Goal: Transaction & Acquisition: Purchase product/service

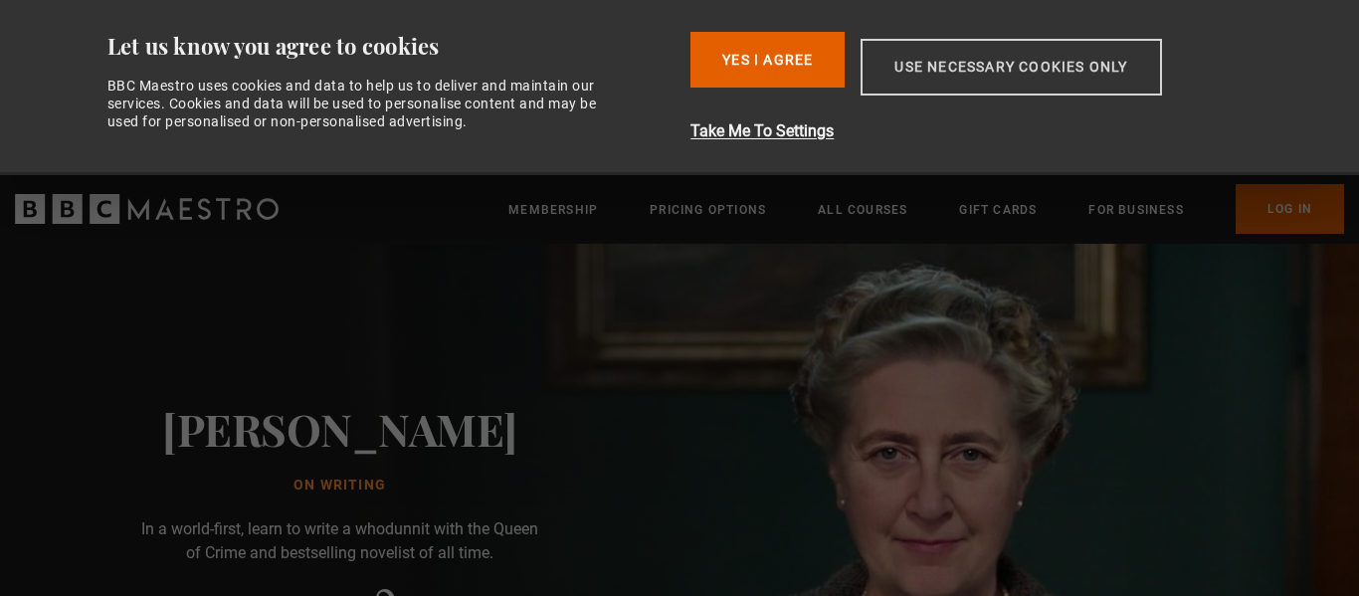
click at [951, 68] on button "Use necessary cookies only" at bounding box center [1011, 67] width 300 height 57
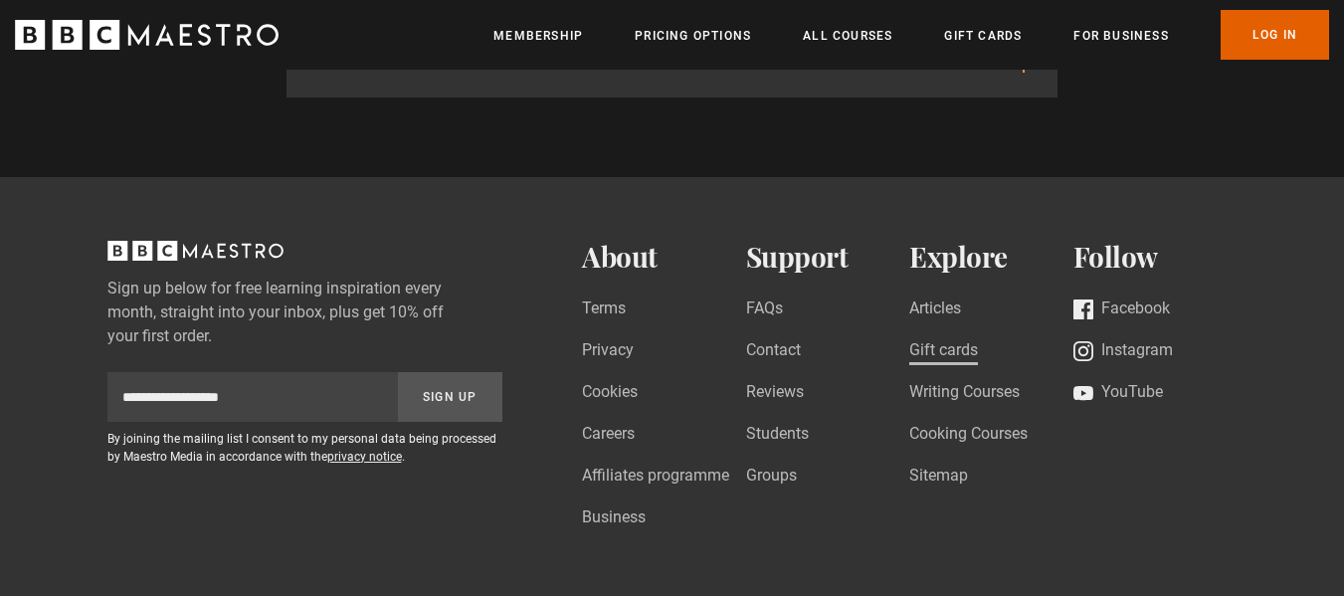
scroll to position [0, 521]
click at [784, 338] on link "Contact" at bounding box center [773, 351] width 55 height 27
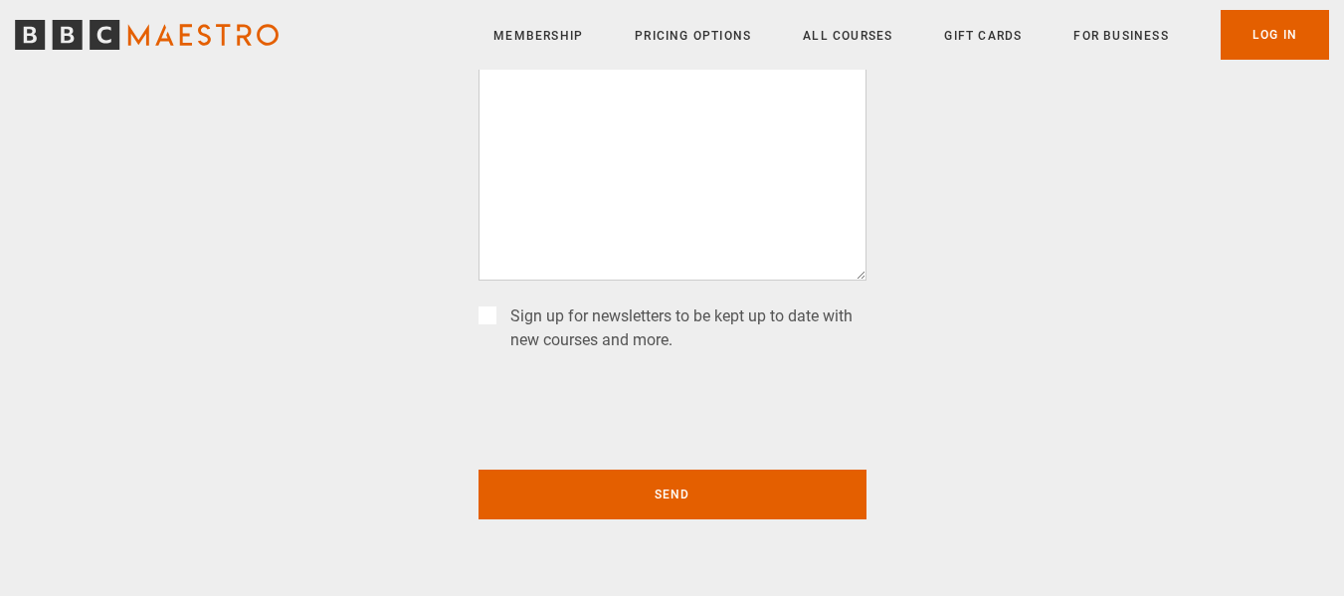
scroll to position [398, 0]
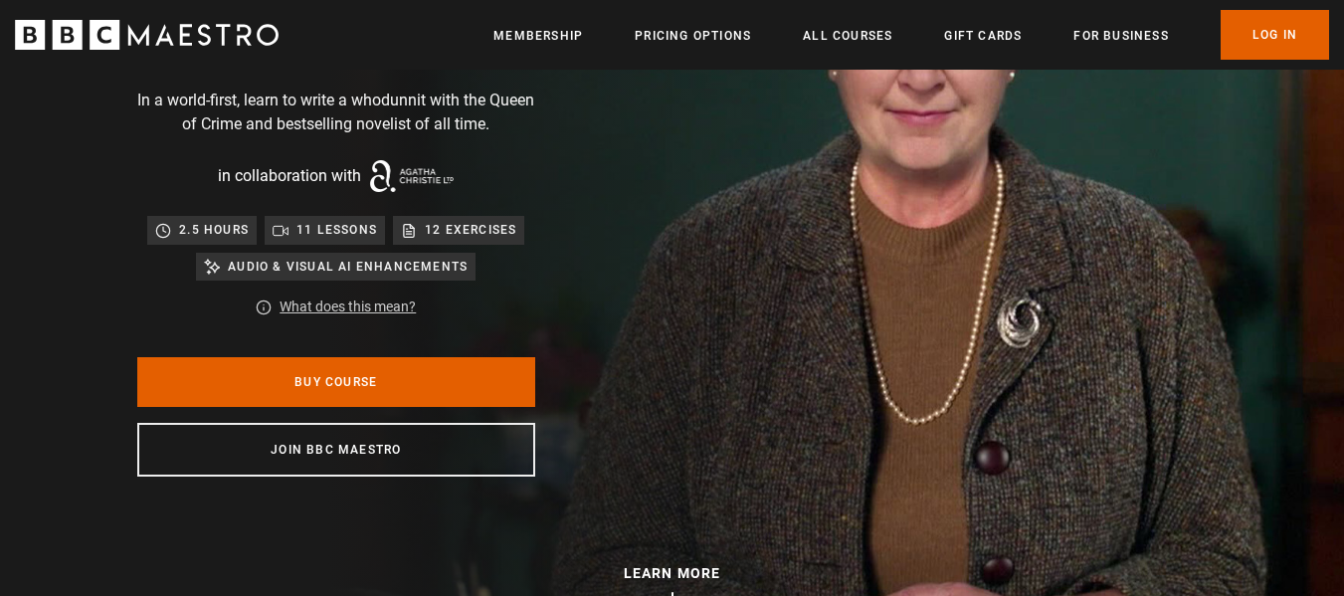
scroll to position [249, 0]
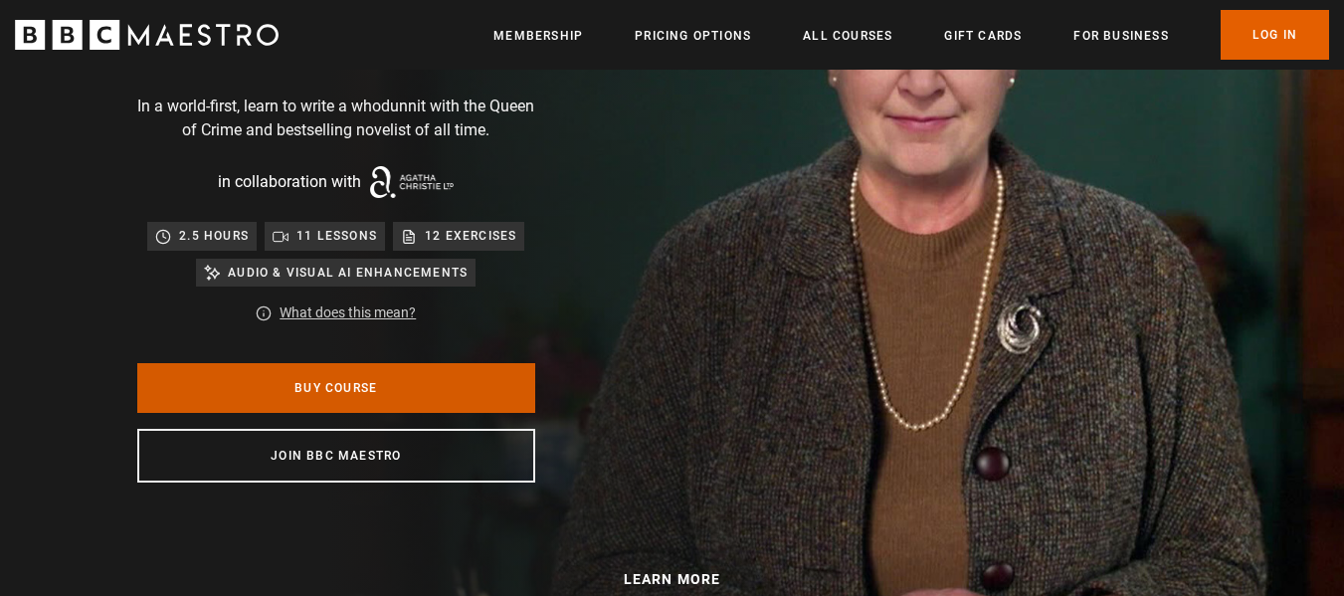
click at [410, 385] on link "Buy Course" at bounding box center [336, 388] width 398 height 50
